Goal: Task Accomplishment & Management: Manage account settings

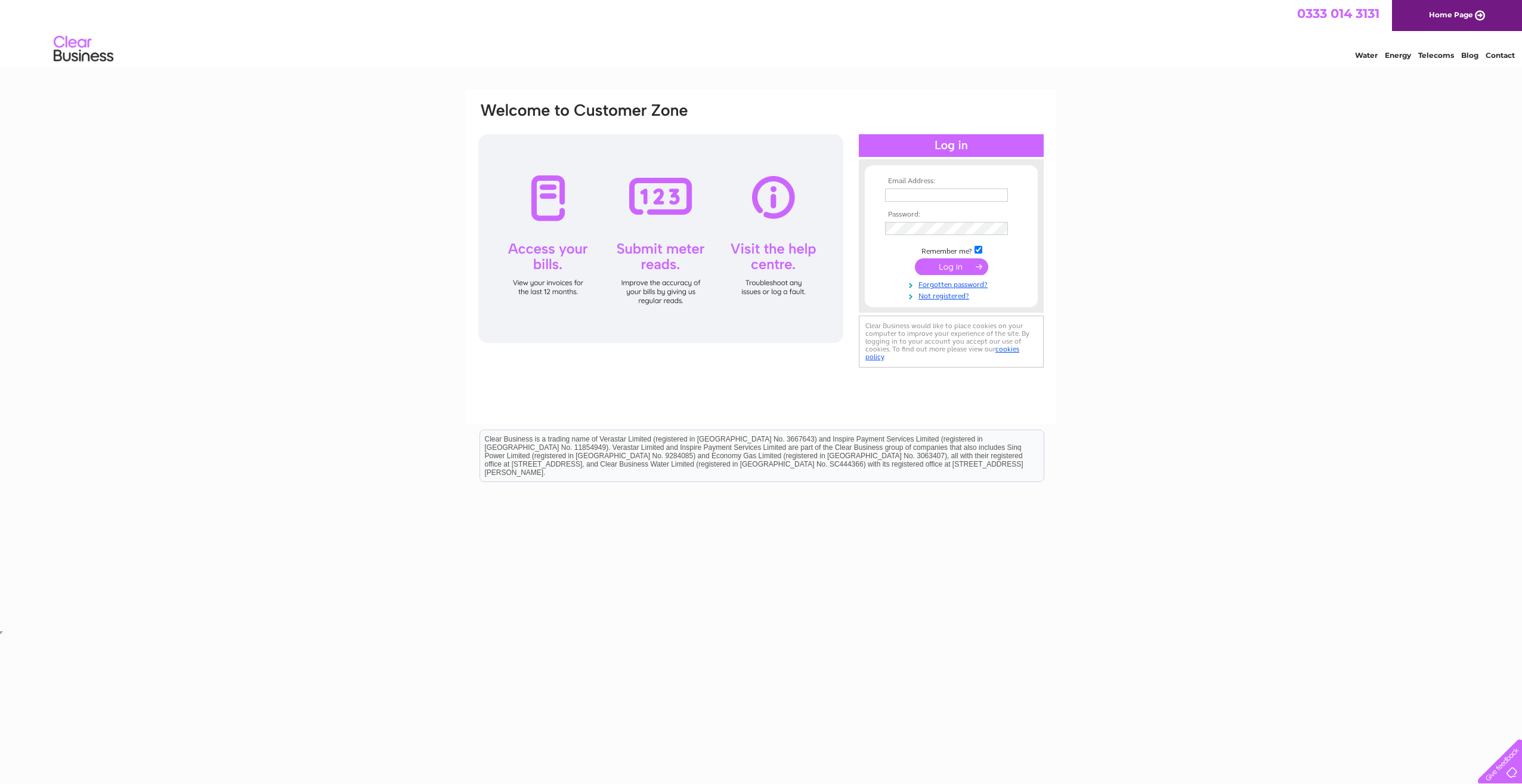
type input "accounts@hidefsurveying.co.uk"
click at [951, 262] on input "submit" at bounding box center [952, 266] width 73 height 17
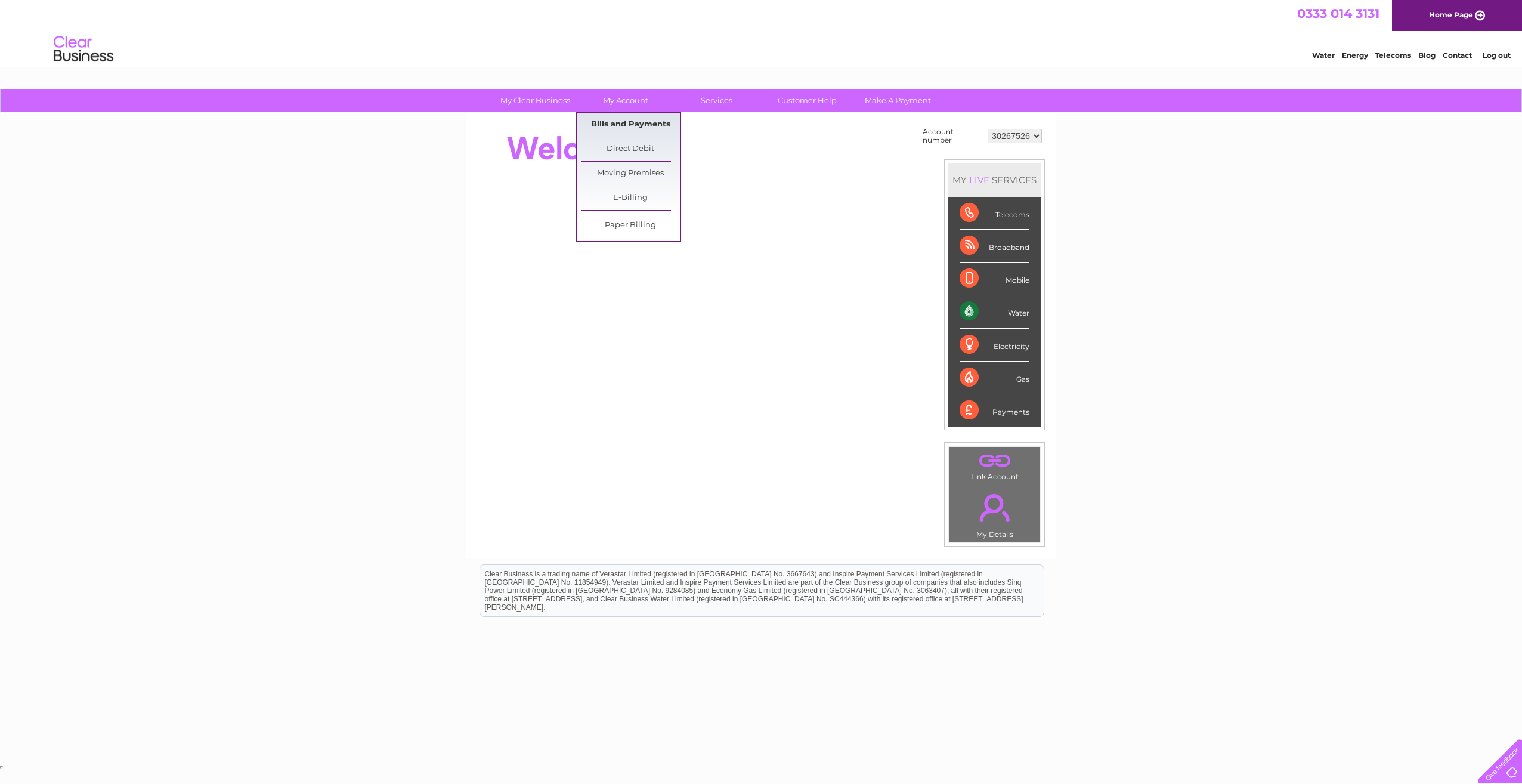
click at [627, 123] on link "Bills and Payments" at bounding box center [631, 124] width 98 height 24
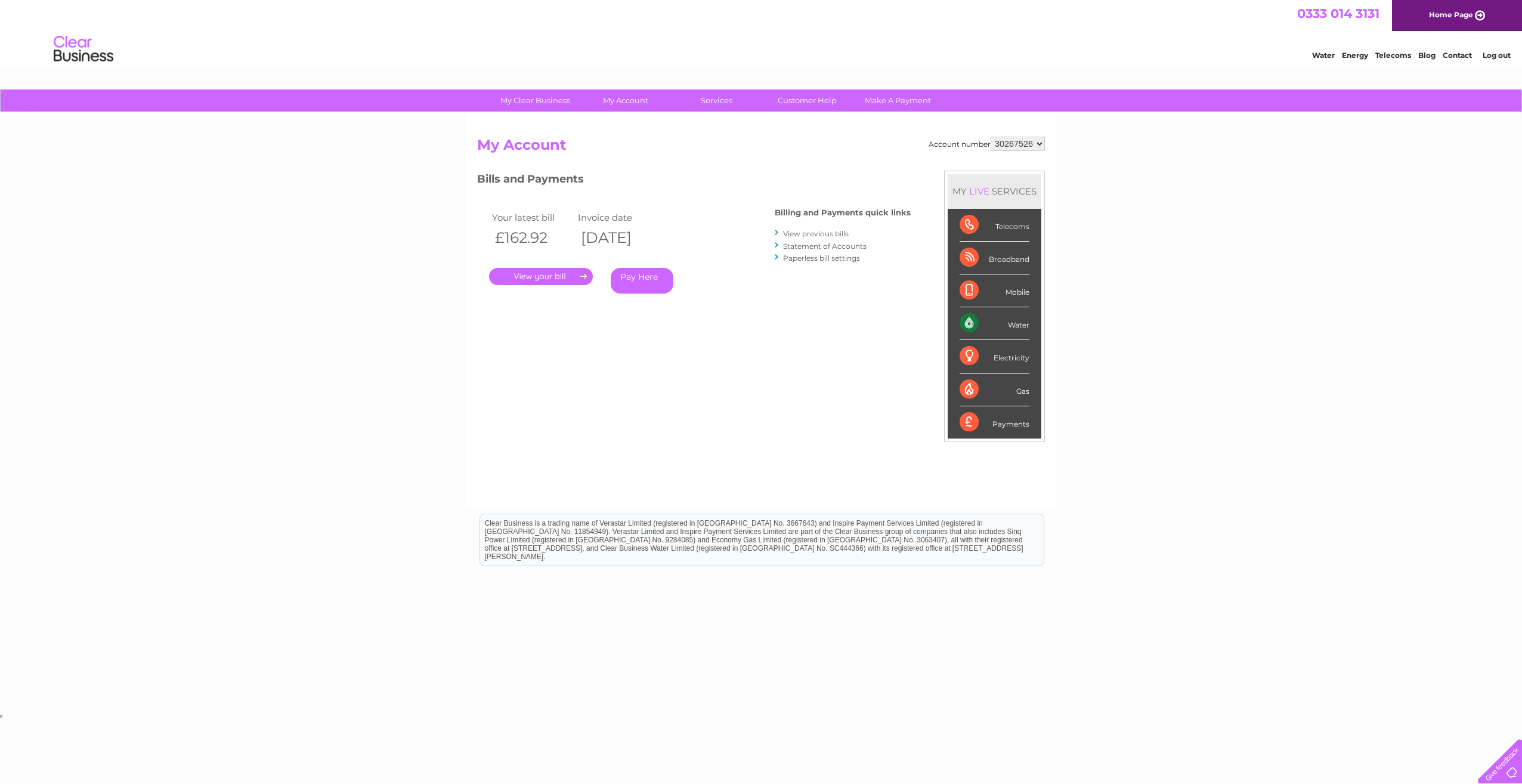
click at [548, 274] on link "." at bounding box center [541, 276] width 104 height 17
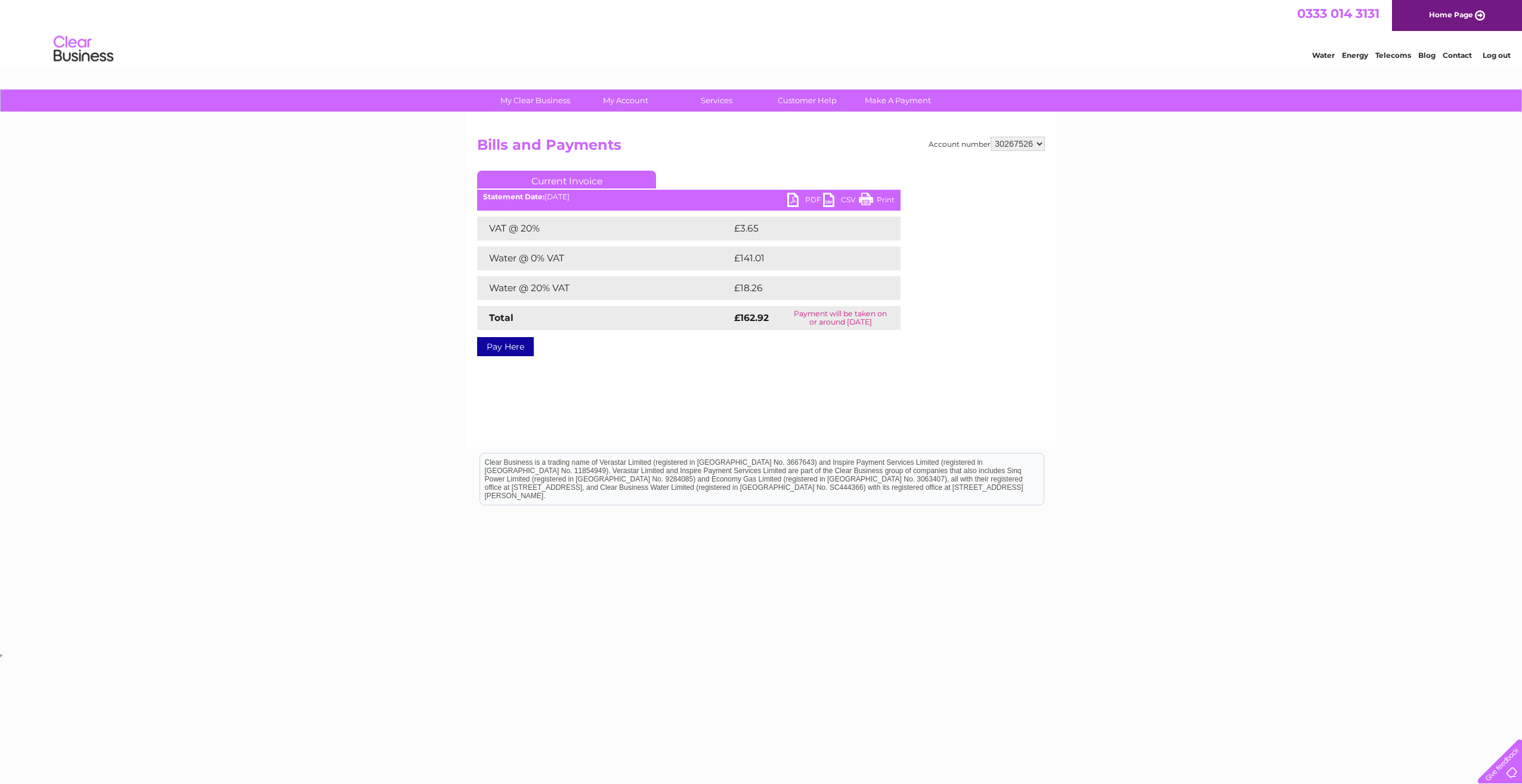
click at [795, 199] on link "PDF" at bounding box center [805, 202] width 36 height 17
click at [793, 200] on link "PDF" at bounding box center [805, 202] width 36 height 17
click at [792, 200] on link "PDF" at bounding box center [805, 202] width 36 height 17
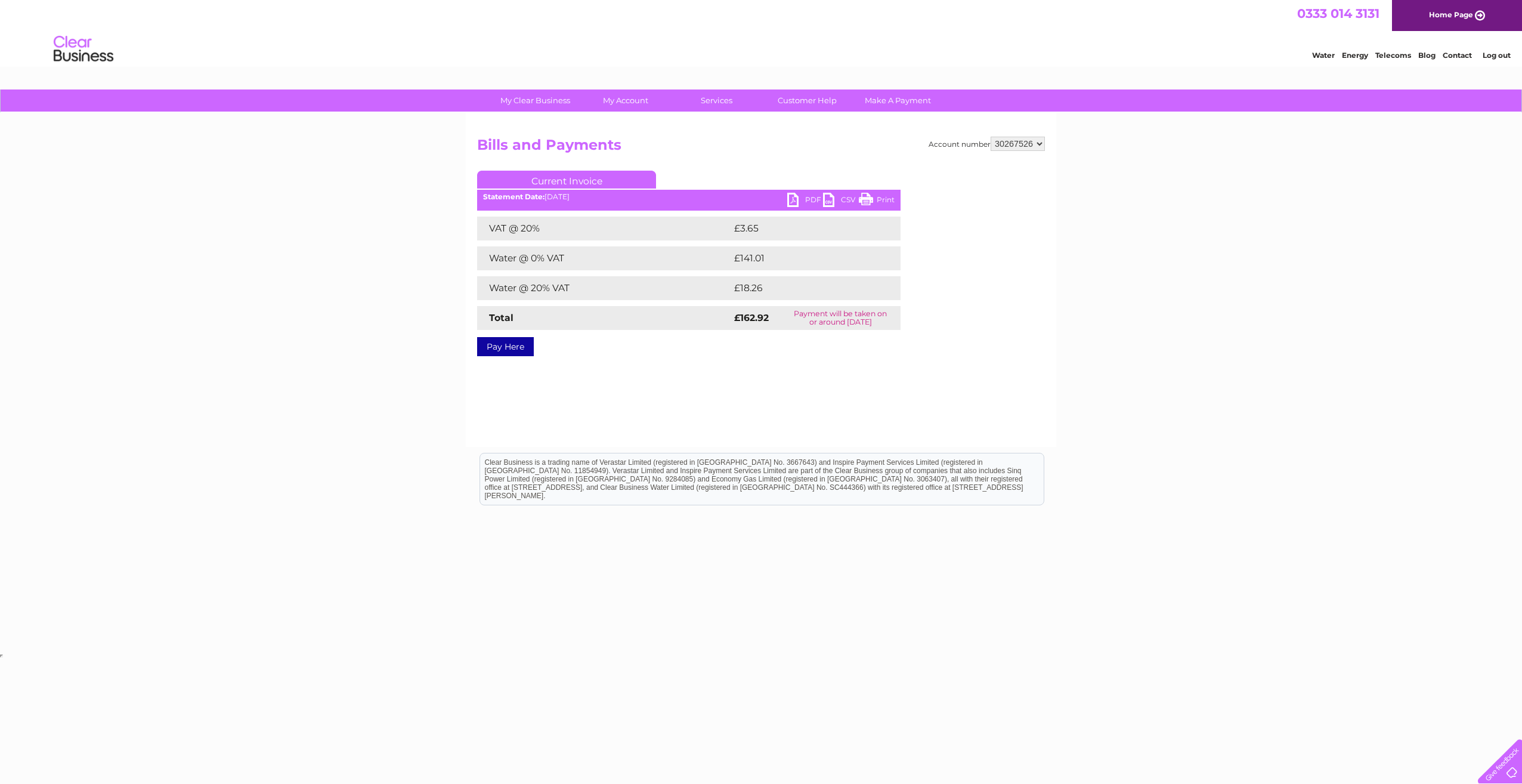
click at [809, 198] on link "PDF" at bounding box center [805, 202] width 36 height 17
click at [628, 100] on link "My Account" at bounding box center [626, 100] width 98 height 22
click at [620, 124] on link "Bills and Payments" at bounding box center [631, 124] width 98 height 24
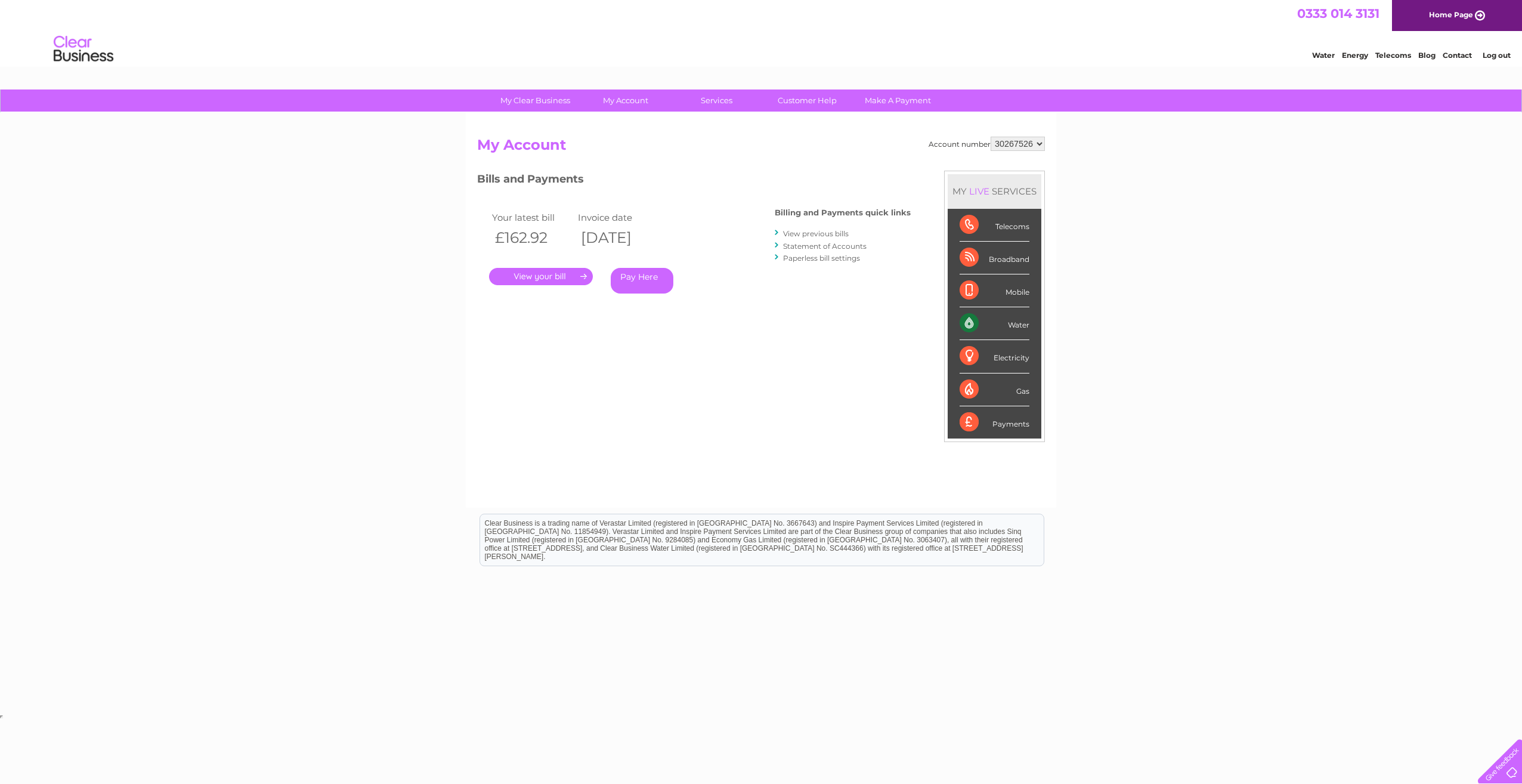
click at [551, 271] on link "." at bounding box center [541, 276] width 104 height 17
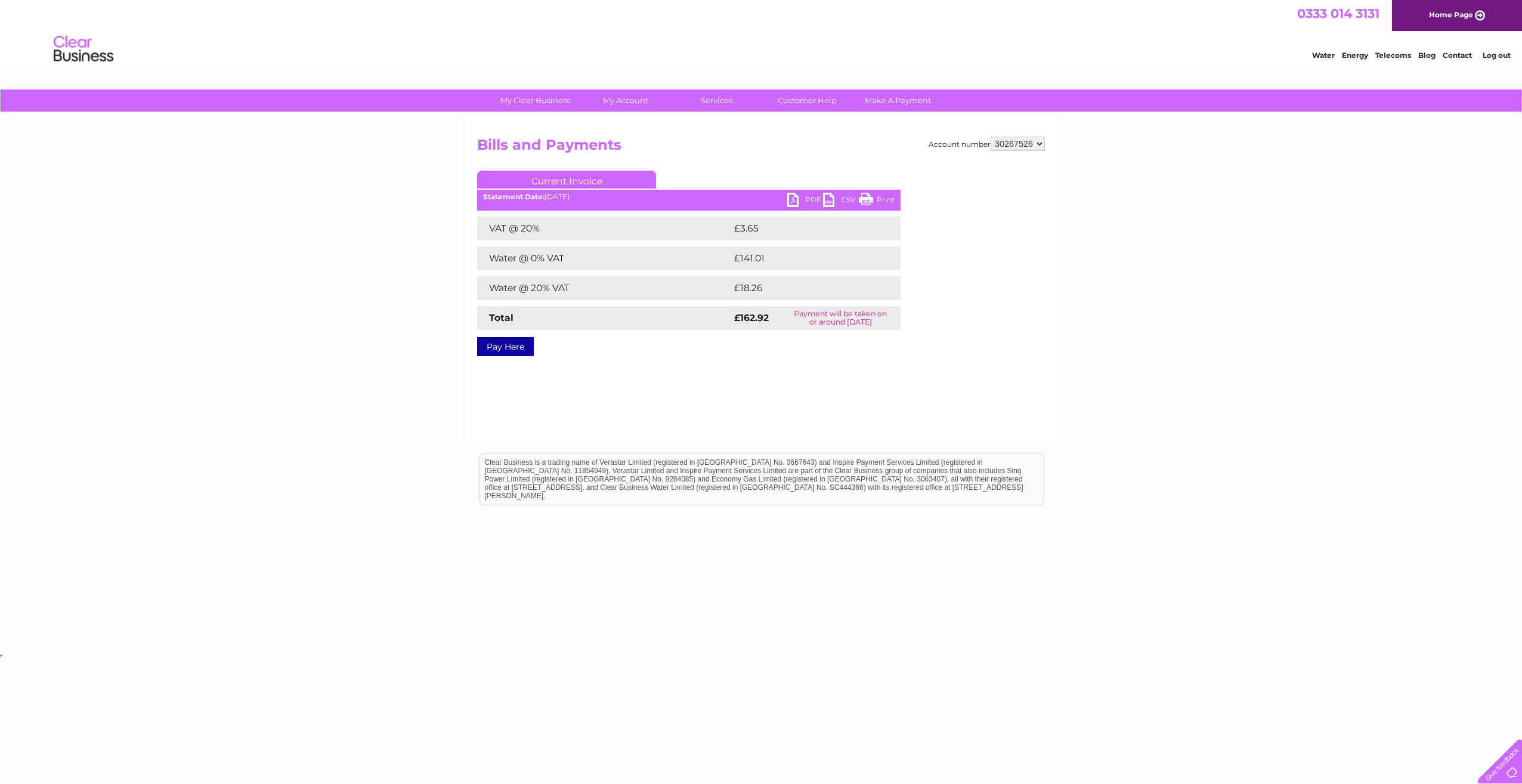
click at [791, 198] on link "PDF" at bounding box center [805, 202] width 36 height 17
click at [791, 202] on link "PDF" at bounding box center [805, 202] width 36 height 17
click at [1487, 57] on link "Log out" at bounding box center [1496, 55] width 28 height 9
